Goal: Find specific page/section: Find specific page/section

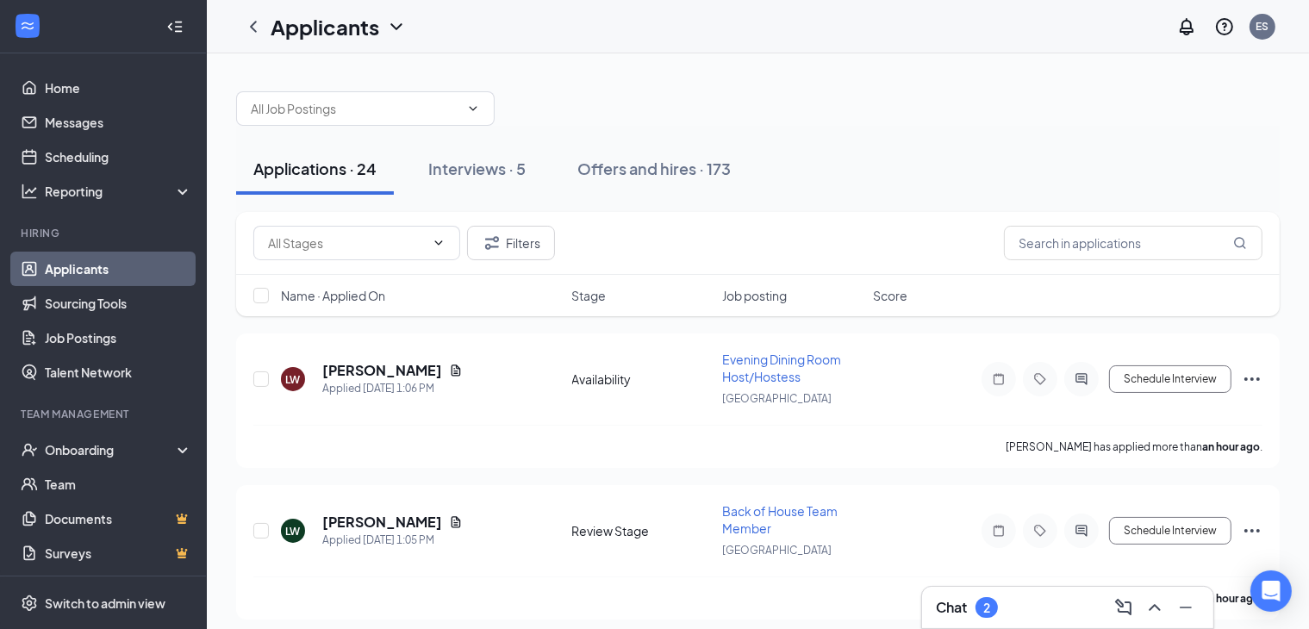
click at [665, 146] on button "Offers and hires · 173" at bounding box center [654, 169] width 188 height 52
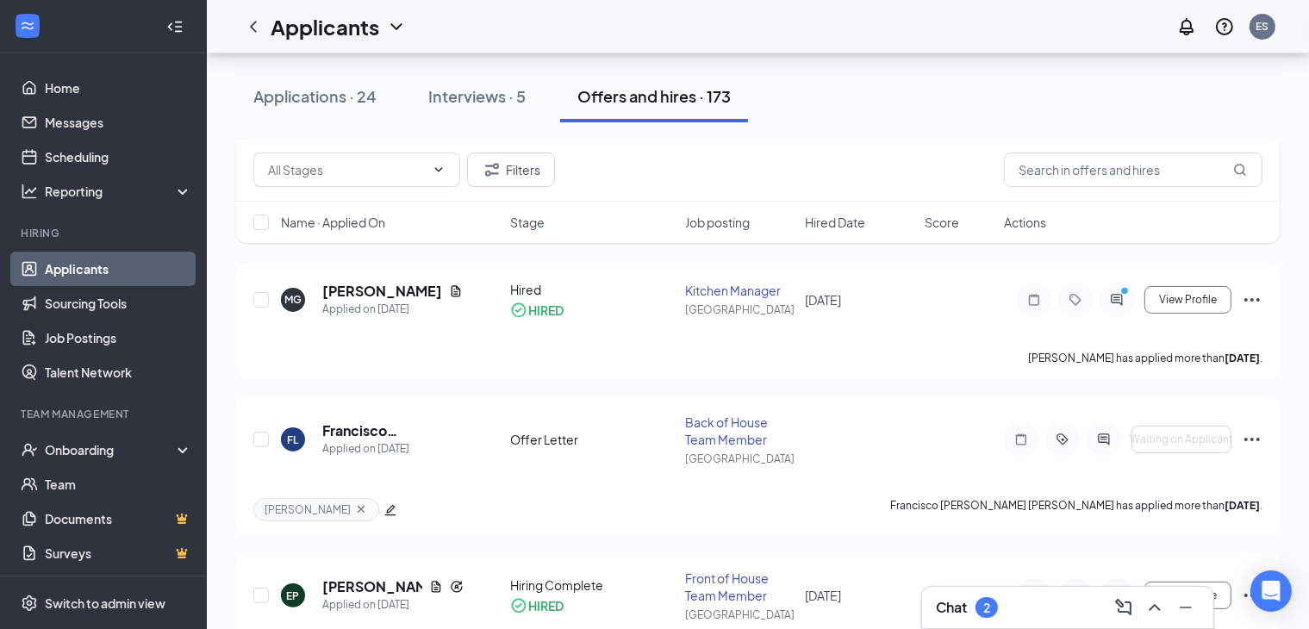
scroll to position [224, 0]
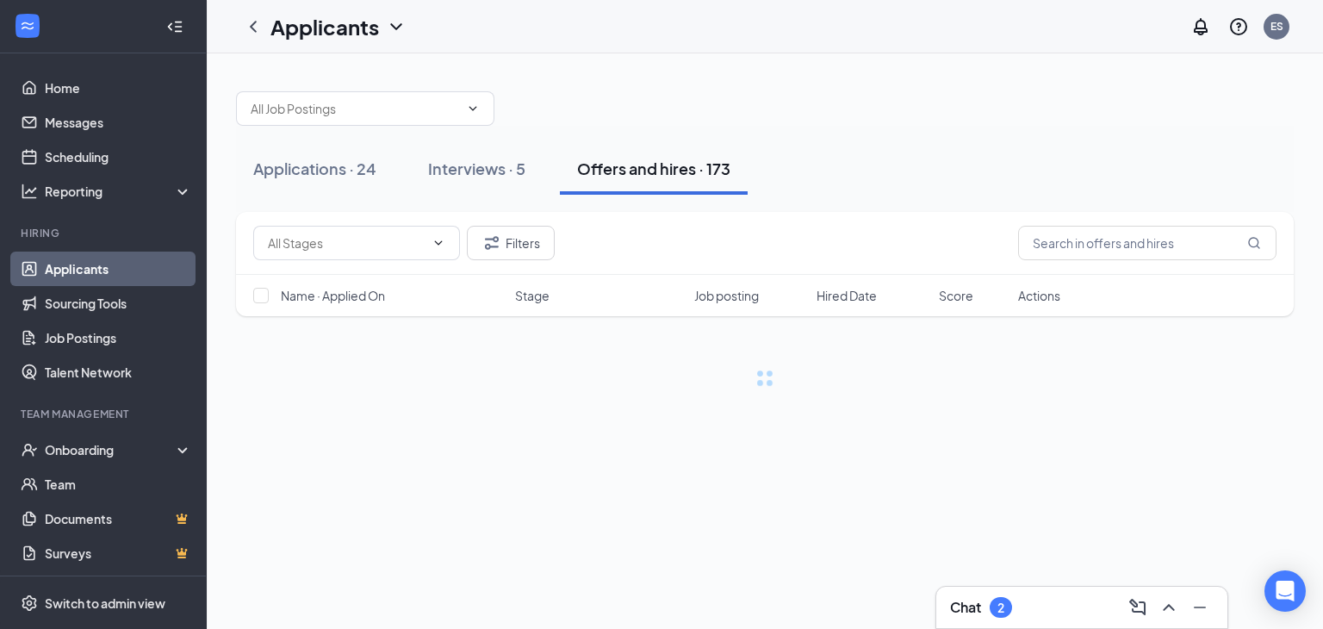
click at [576, 226] on div "Filters" at bounding box center [765, 243] width 1024 height 34
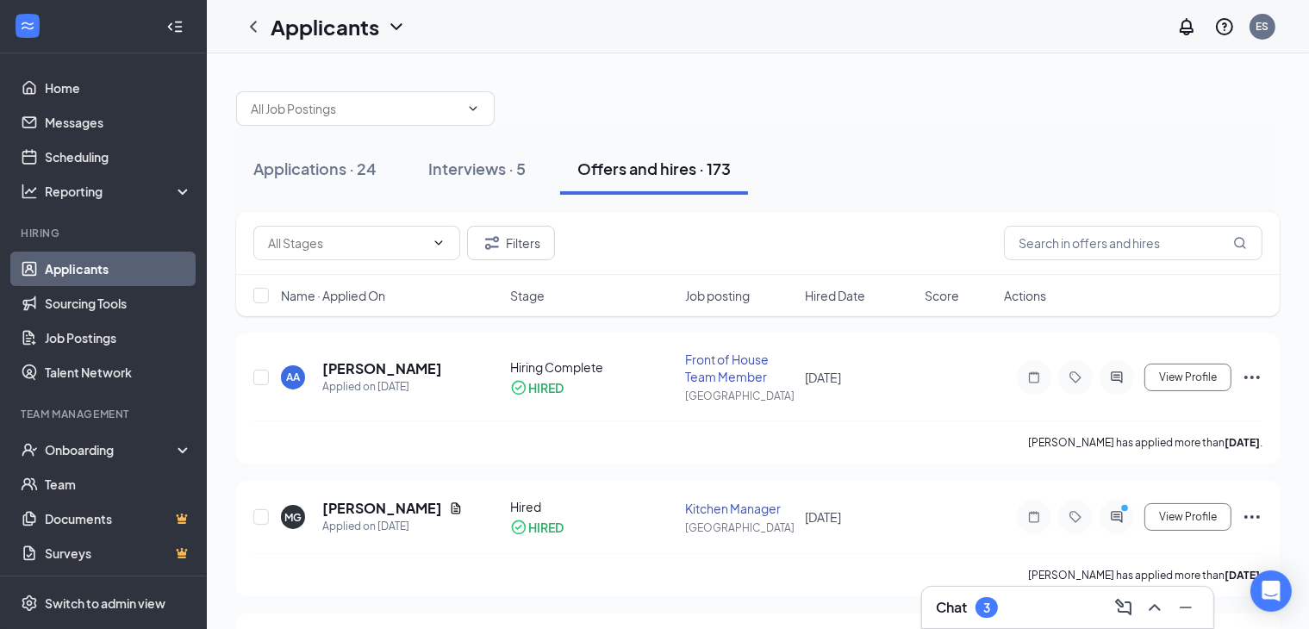
click at [576, 226] on div "Filters" at bounding box center [757, 243] width 1009 height 34
